Goal: Navigation & Orientation: Find specific page/section

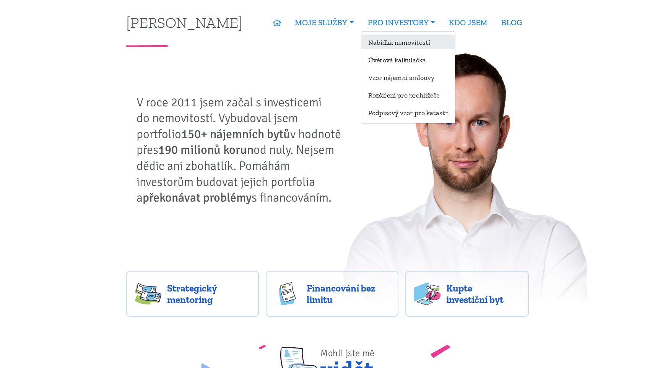
click at [398, 37] on link "Nabídka nemovitostí" at bounding box center [408, 42] width 94 height 14
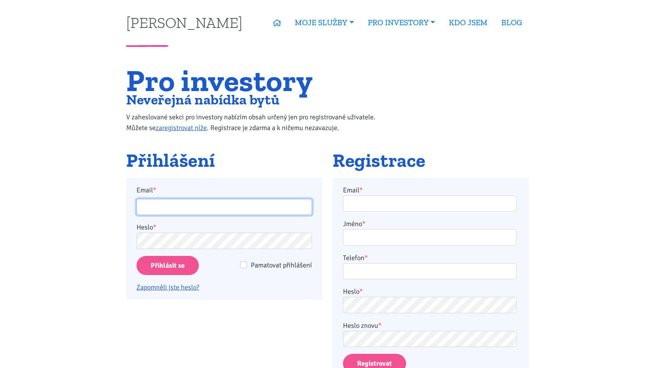
type input "josef.fryc7@gmail.com"
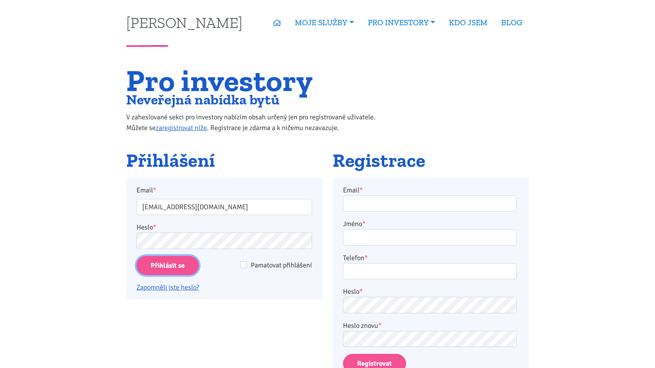
click at [182, 263] on input "Přihlásit se" at bounding box center [167, 265] width 62 height 19
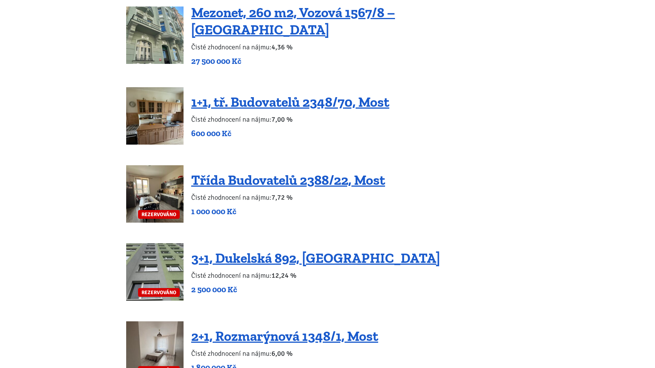
scroll to position [1345, 0]
